Goal: Task Accomplishment & Management: Use online tool/utility

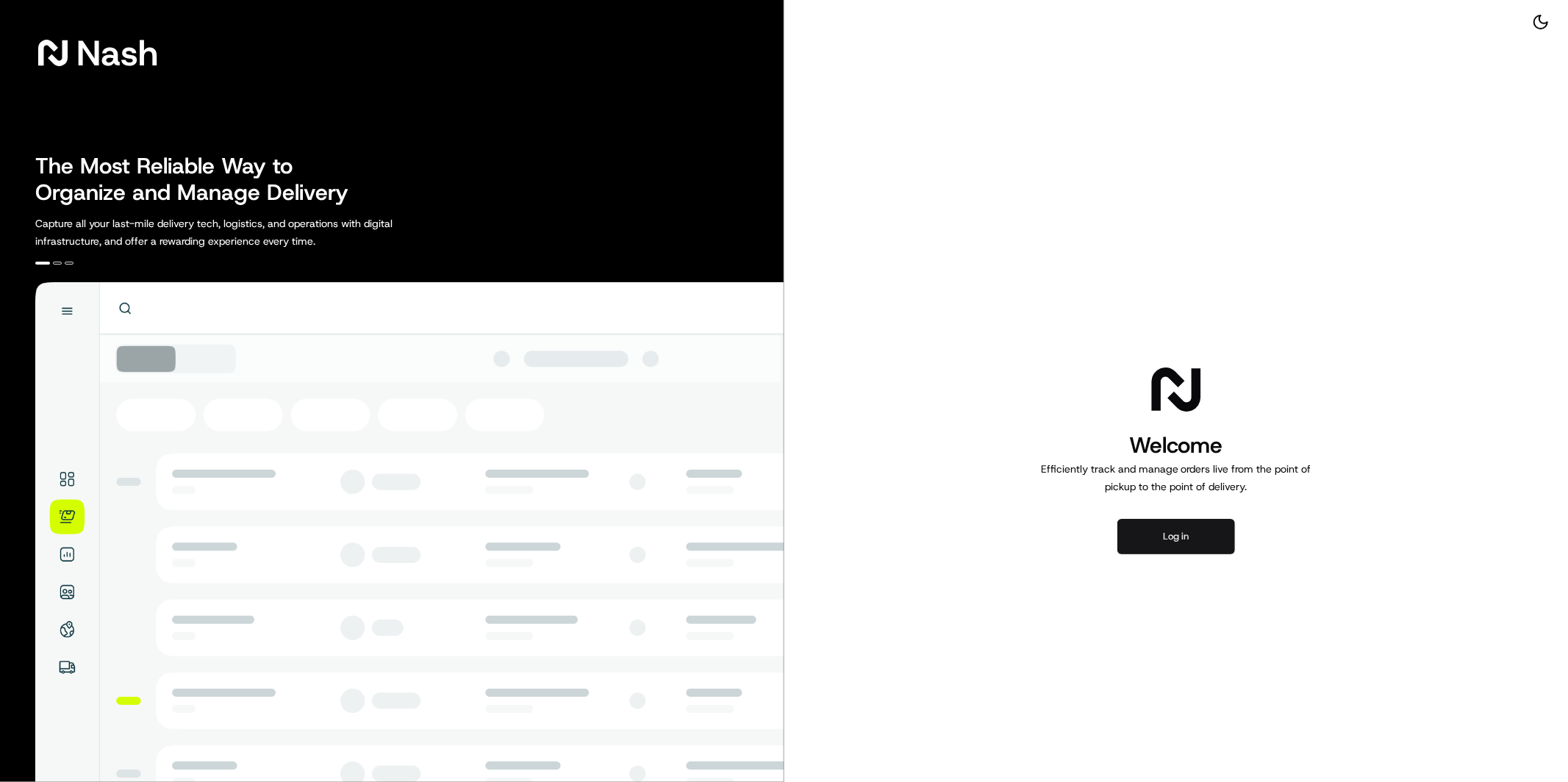
click at [1177, 524] on button "Log in" at bounding box center [1177, 536] width 118 height 36
